Goal: Task Accomplishment & Management: Use online tool/utility

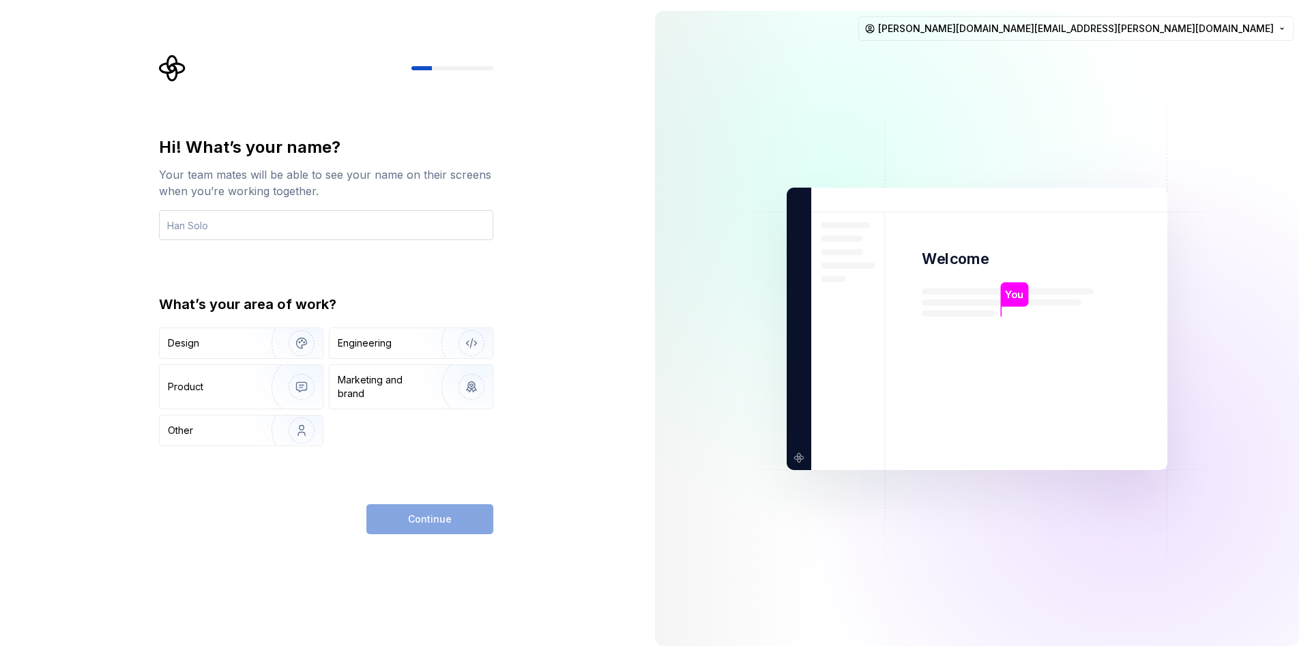
click at [358, 218] on input "text" at bounding box center [326, 225] width 334 height 30
type input "Phil"
click at [392, 347] on div "Engineering" at bounding box center [392, 343] width 109 height 14
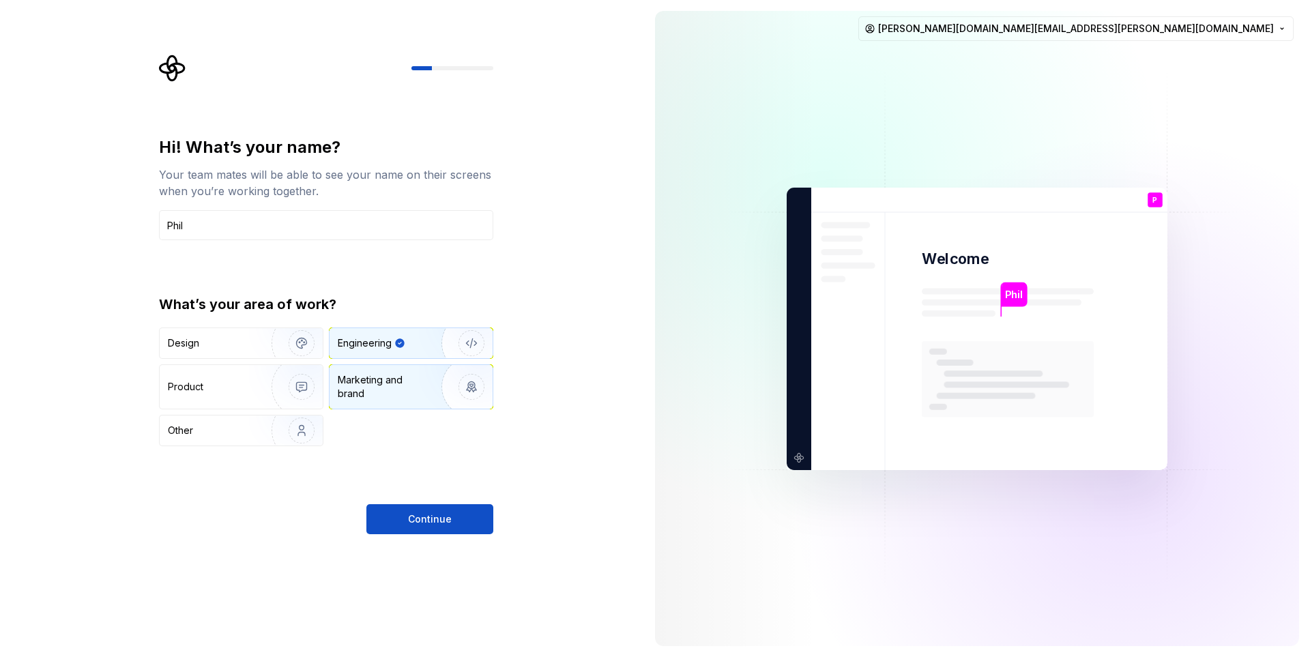
click at [389, 390] on div "Marketing and brand" at bounding box center [384, 386] width 92 height 27
click at [409, 352] on div "Engineering" at bounding box center [411, 343] width 163 height 30
click at [429, 512] on button "Continue" at bounding box center [429, 519] width 127 height 30
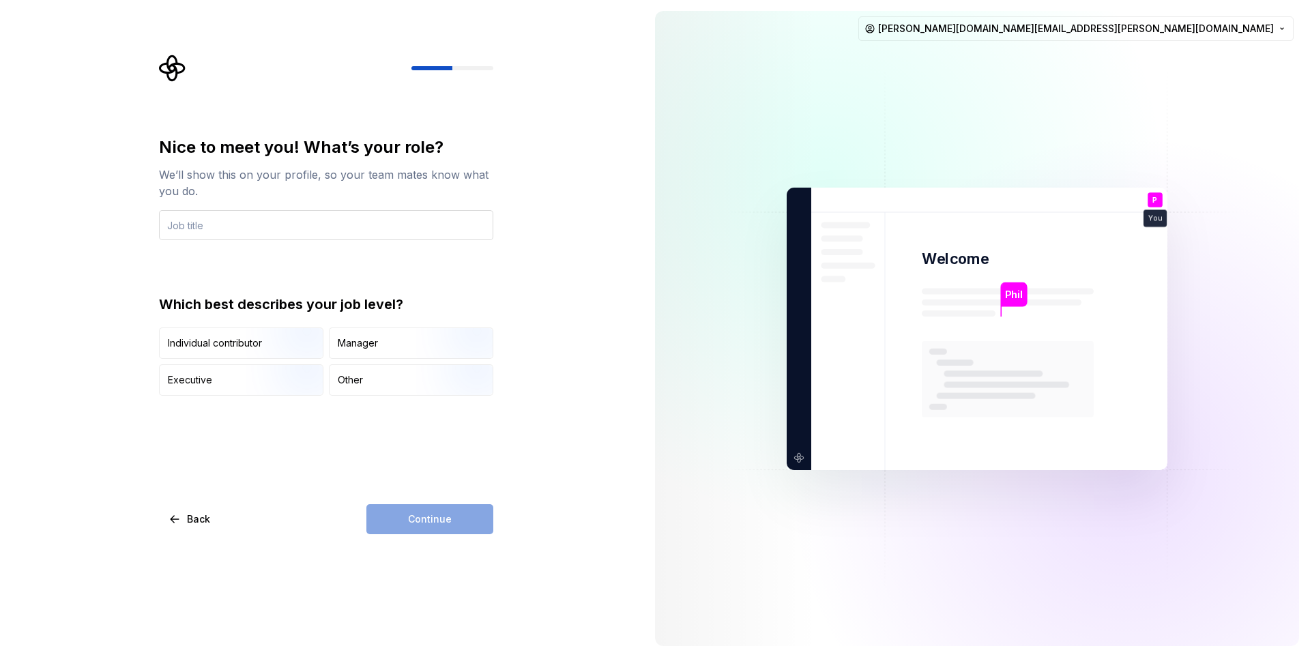
click at [328, 226] on input "text" at bounding box center [326, 225] width 334 height 30
click at [270, 342] on img "button" at bounding box center [289, 360] width 87 height 91
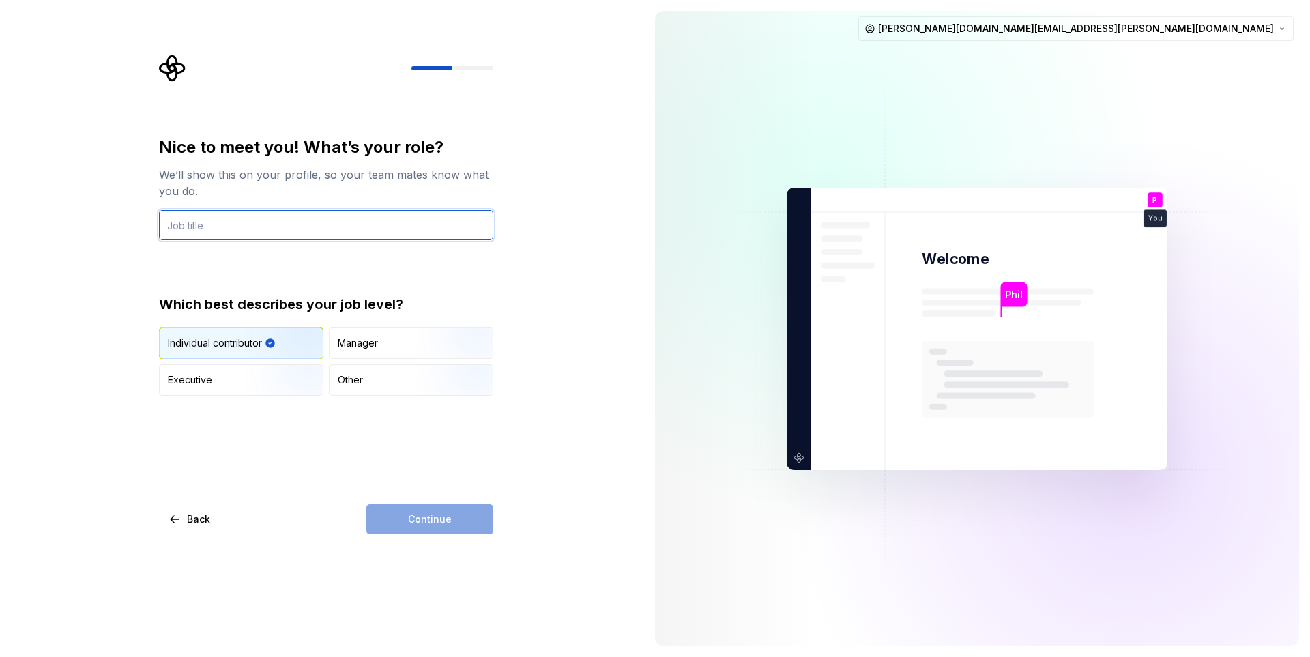
click at [192, 227] on input "text" at bounding box center [326, 225] width 334 height 30
type input "Creator"
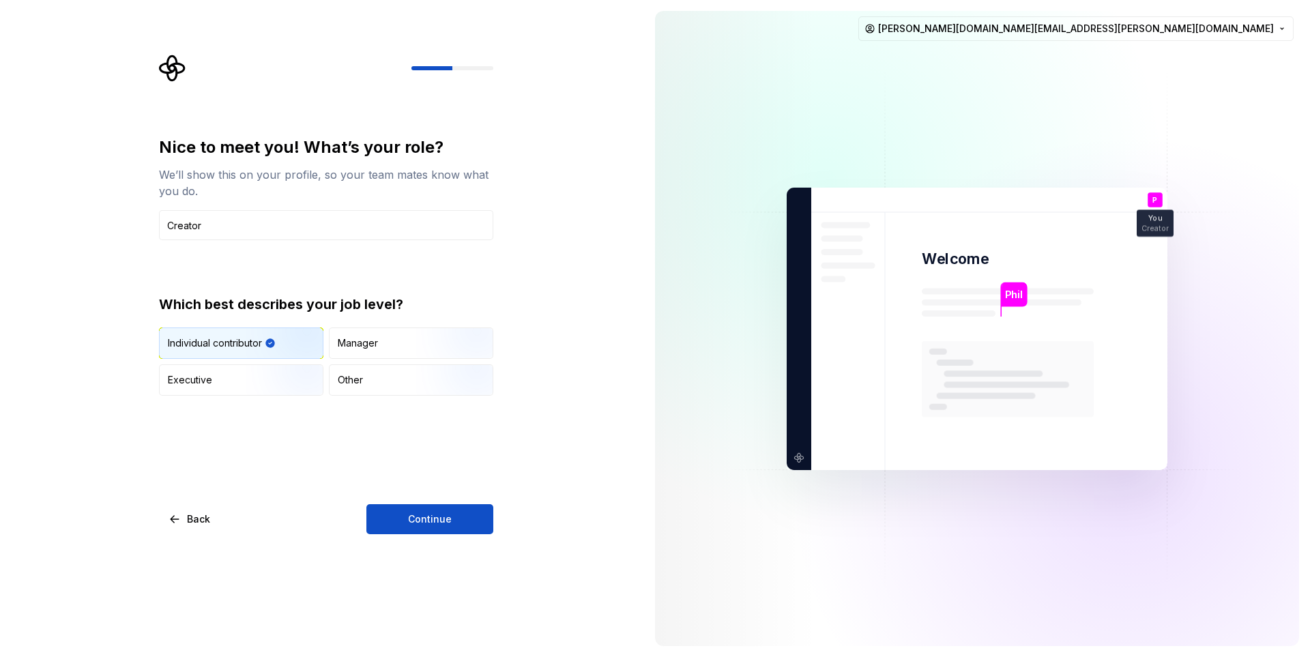
click at [427, 517] on span "Continue" at bounding box center [430, 520] width 44 height 14
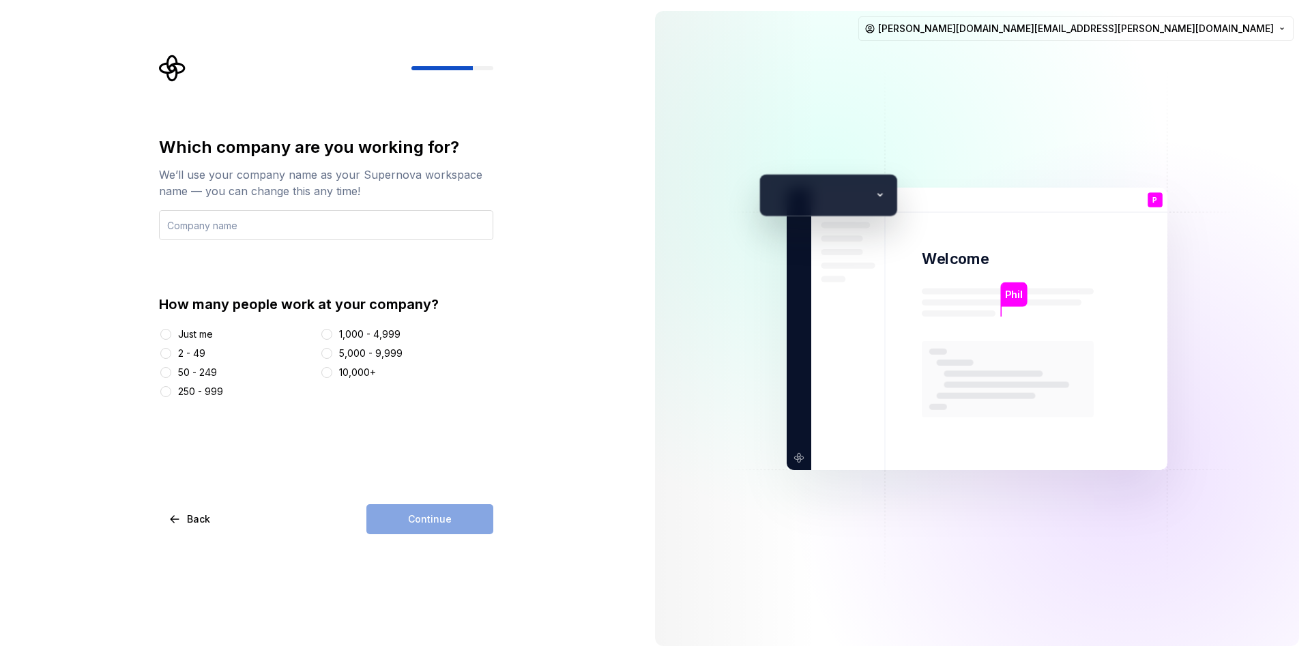
click at [235, 219] on input "text" at bounding box center [326, 225] width 334 height 30
click at [253, 223] on input "text" at bounding box center [326, 225] width 334 height 30
type input "Tafphi"
click at [220, 331] on div "Just me" at bounding box center [237, 335] width 156 height 14
click at [197, 332] on div "Just me" at bounding box center [195, 335] width 35 height 14
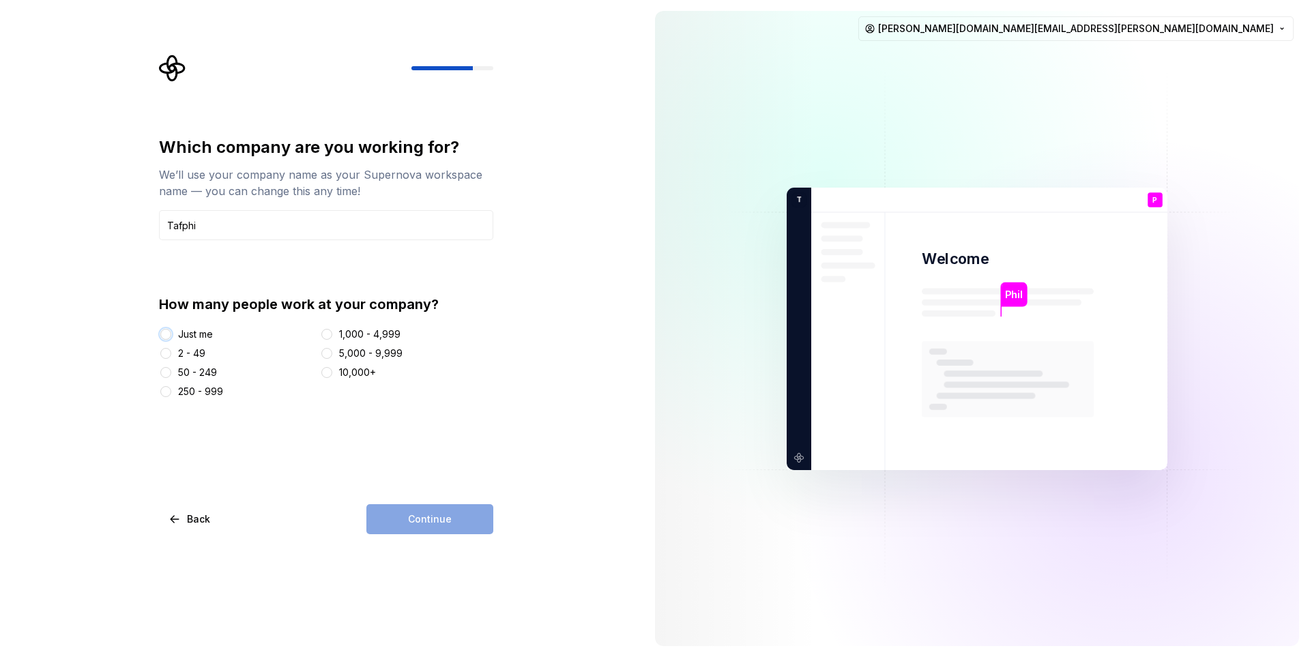
click at [171, 332] on button "Just me" at bounding box center [165, 334] width 11 height 11
click at [402, 523] on button "Continue" at bounding box center [429, 519] width 127 height 30
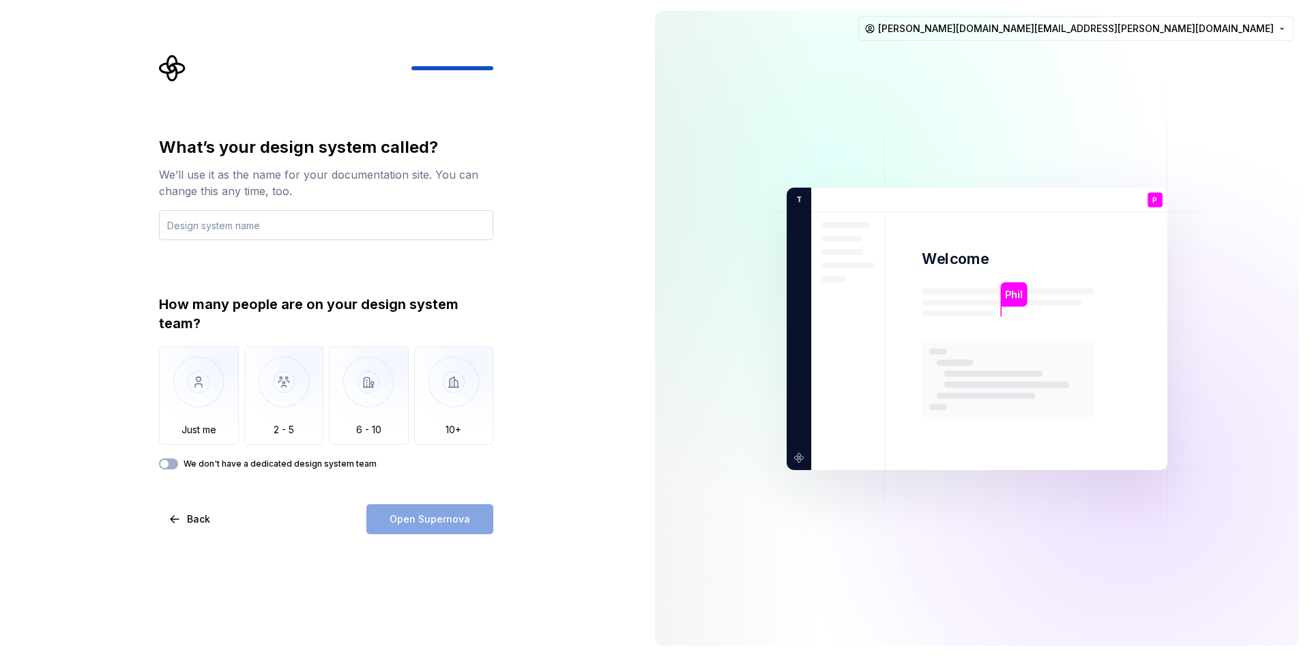
click at [262, 227] on input "text" at bounding box center [326, 225] width 334 height 30
click at [263, 228] on input "text" at bounding box center [326, 225] width 334 height 30
click at [166, 459] on button "We don't have a dedicated design system team" at bounding box center [168, 464] width 19 height 11
click at [259, 225] on input "text" at bounding box center [326, 225] width 334 height 30
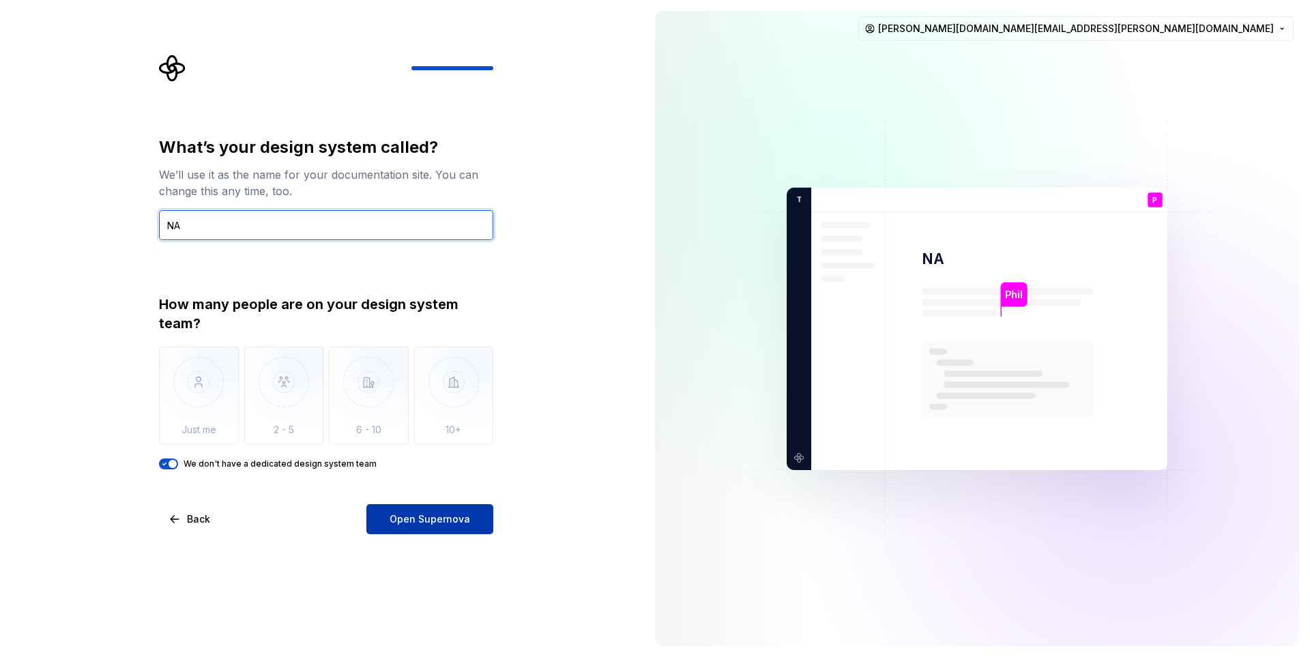
type input "NA"
click at [444, 524] on span "Open Supernova" at bounding box center [430, 520] width 81 height 14
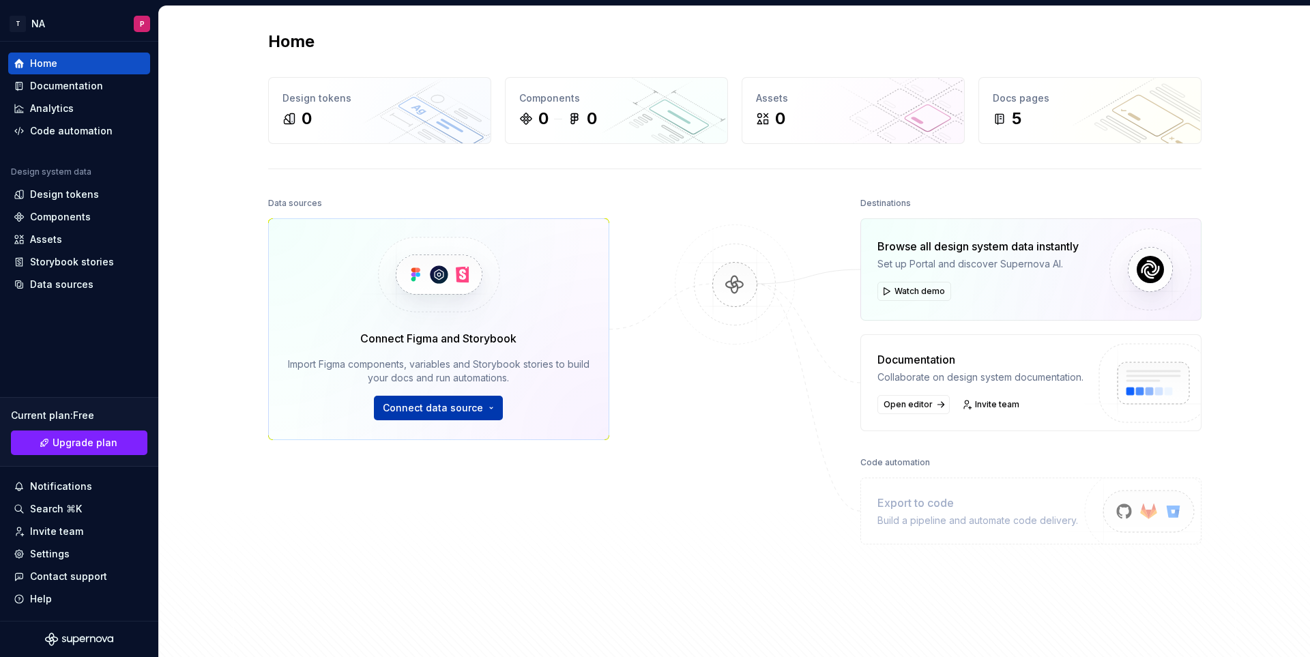
click at [478, 403] on button "Connect data source" at bounding box center [438, 408] width 129 height 25
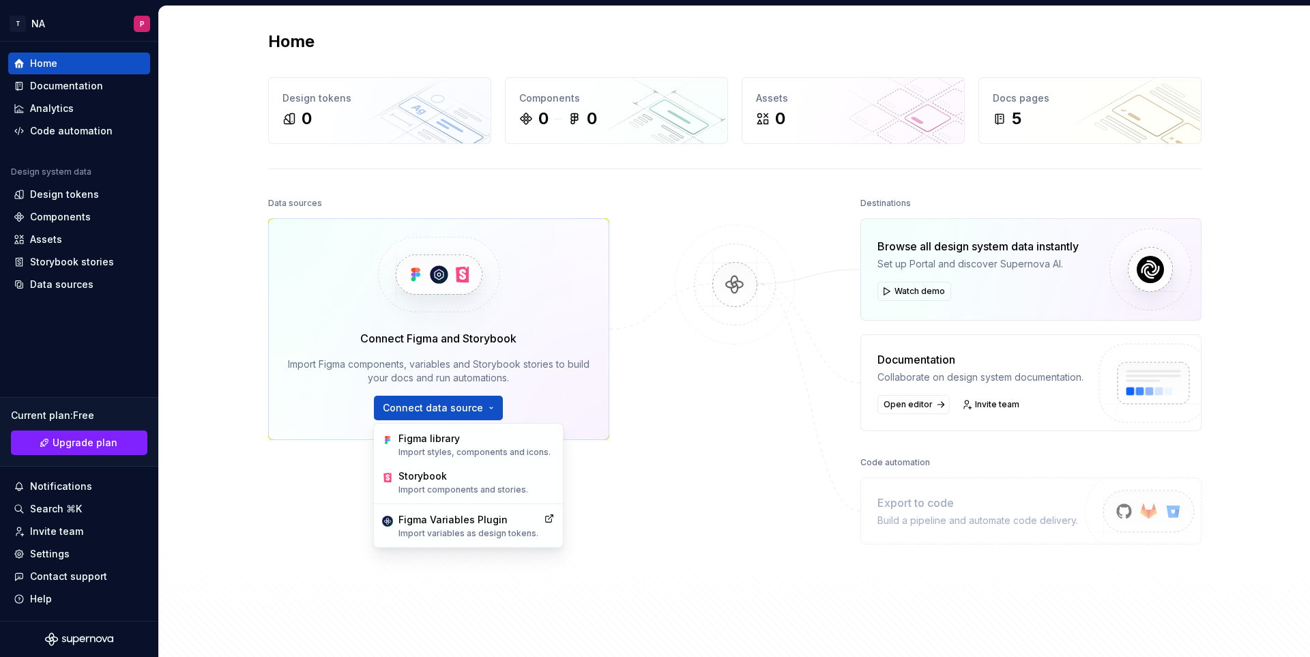
click at [323, 449] on div "Data sources Connect Figma and Storybook Import Figma components, variables and…" at bounding box center [438, 391] width 341 height 394
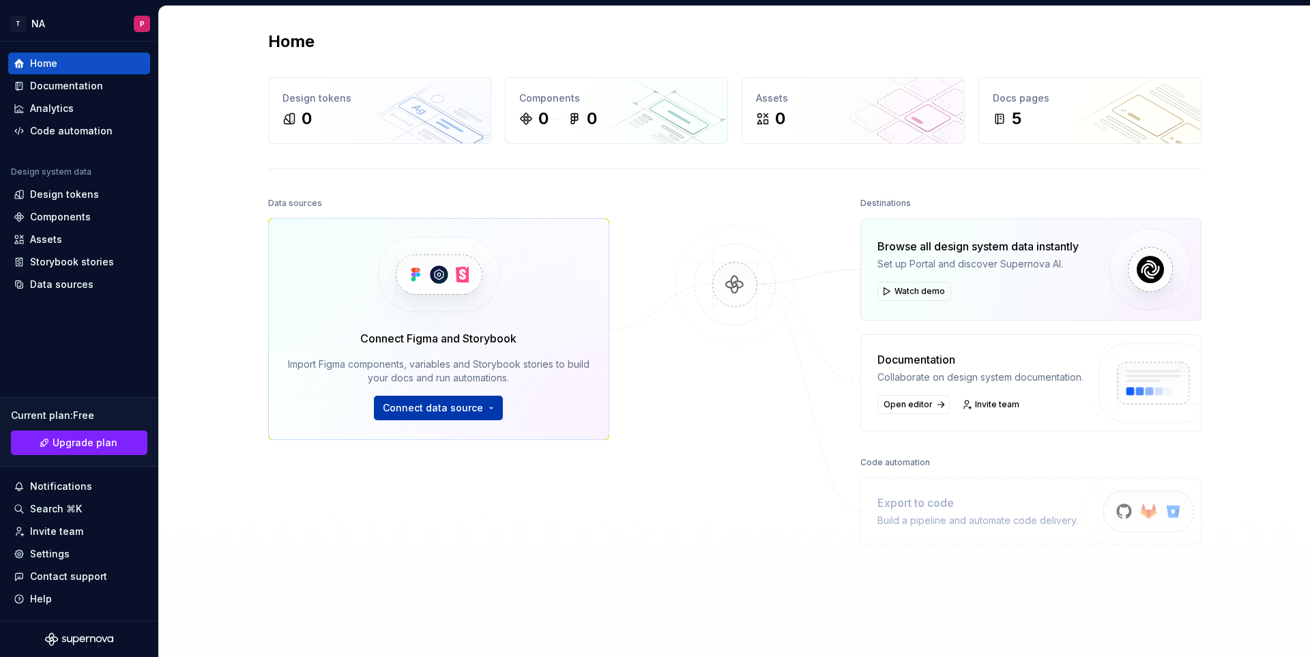
click at [490, 407] on button "Connect data source" at bounding box center [438, 408] width 129 height 25
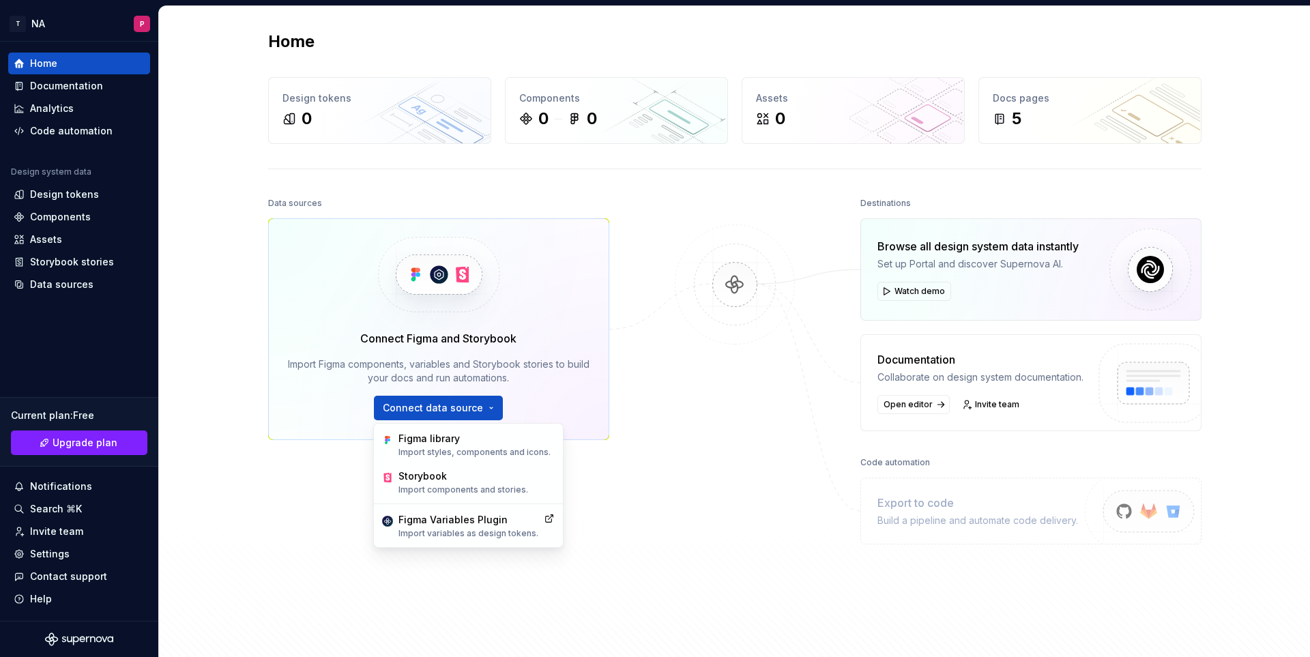
click at [313, 485] on div "Data sources Connect Figma and Storybook Import Figma components, variables and…" at bounding box center [438, 391] width 341 height 394
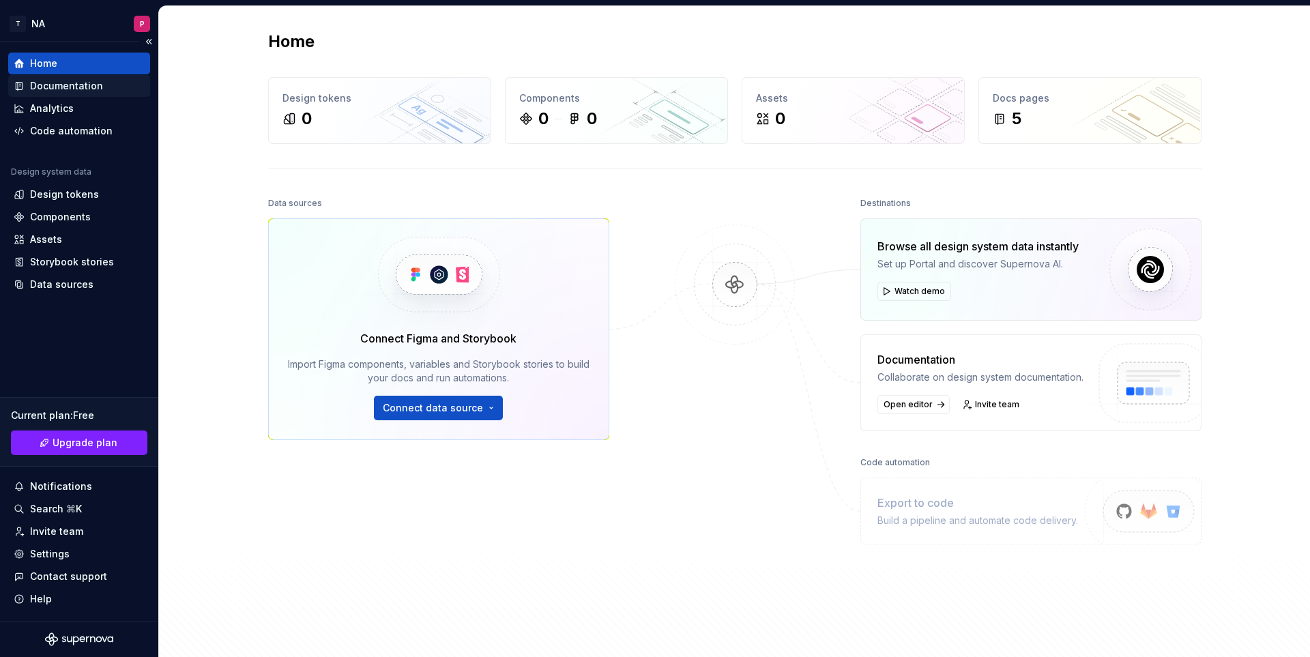
click at [72, 85] on div "Documentation" at bounding box center [66, 86] width 73 height 14
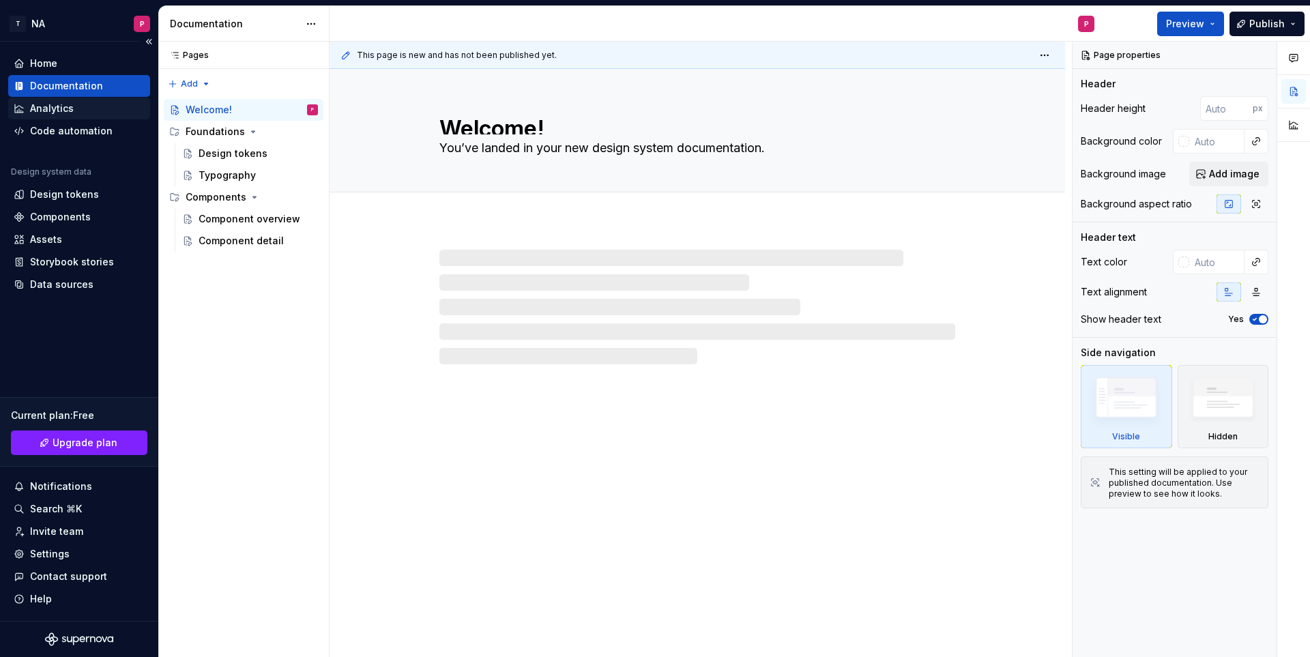
click at [70, 106] on div "Analytics" at bounding box center [52, 109] width 44 height 14
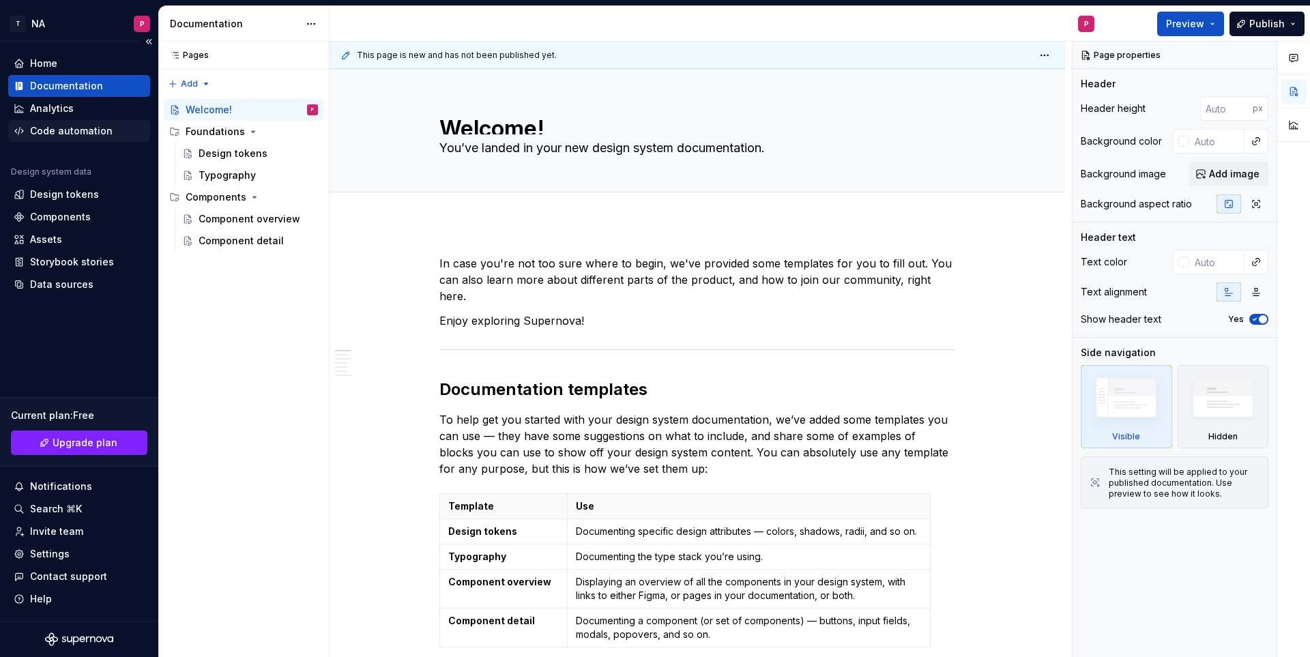
type textarea "*"
click at [74, 127] on div "Code automation" at bounding box center [71, 131] width 83 height 14
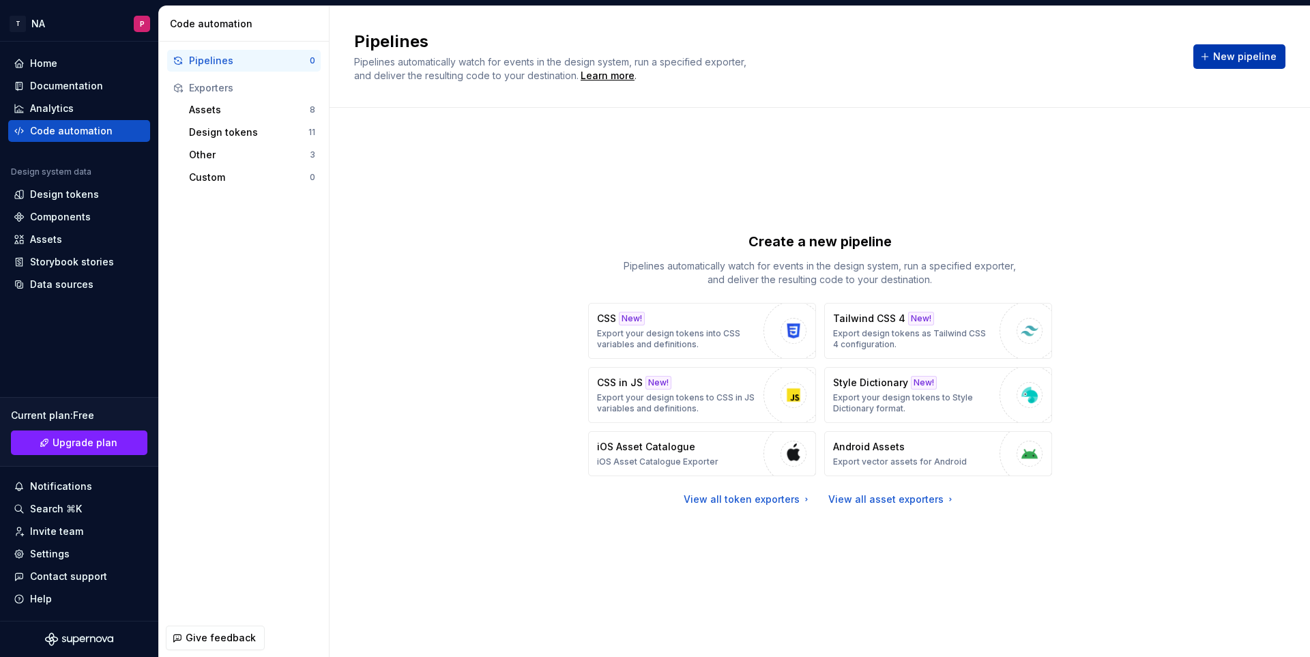
click at [1229, 55] on span "New pipeline" at bounding box center [1244, 57] width 63 height 14
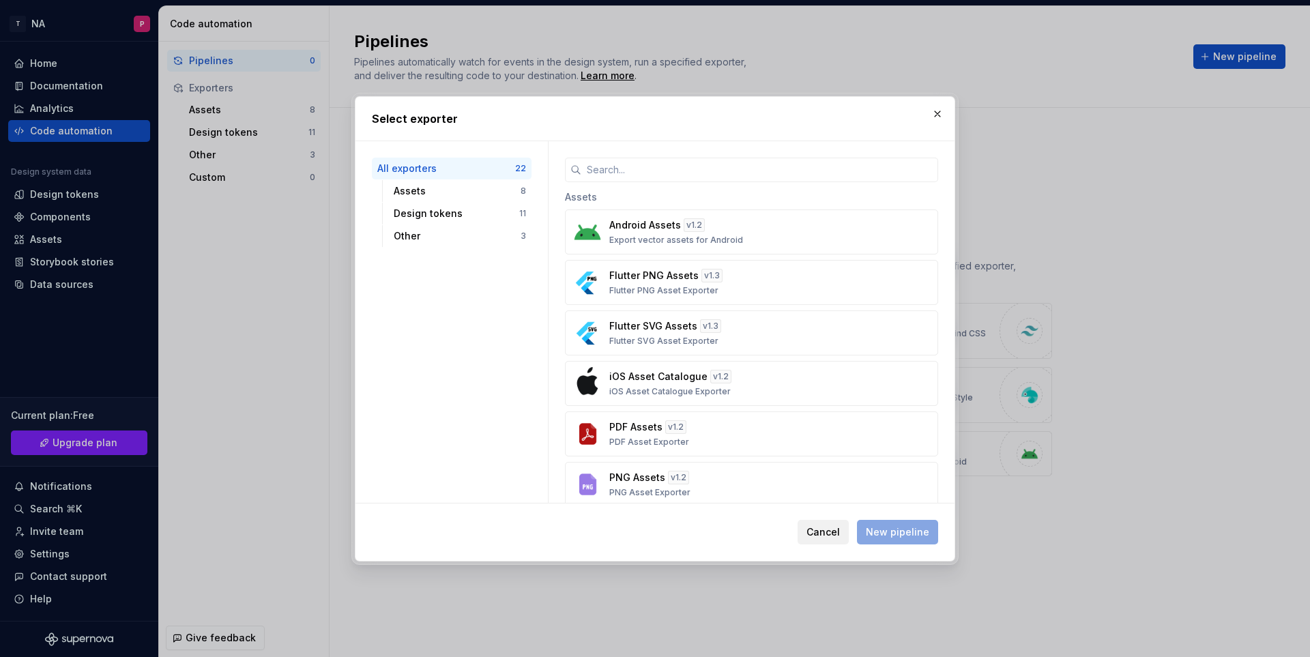
click at [828, 520] on button "Cancel" at bounding box center [823, 532] width 51 height 25
